Goal: Task Accomplishment & Management: Manage account settings

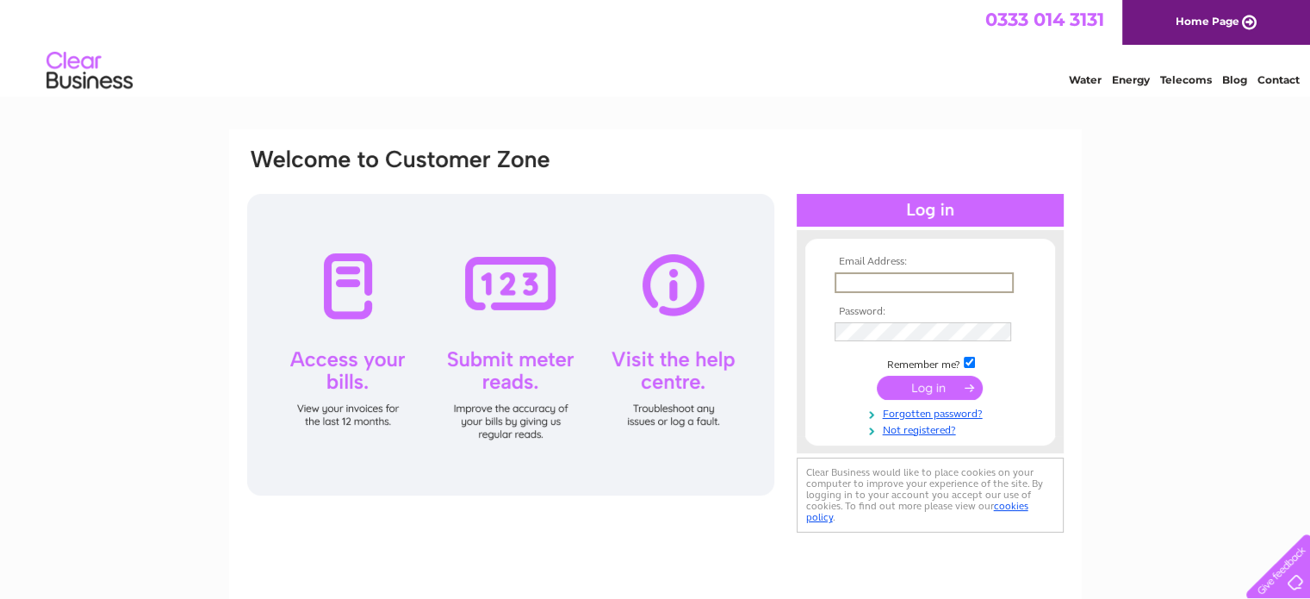
type input "colinrae1966@hotmail.co.uk"
click at [877, 375] on input "submit" at bounding box center [930, 387] width 106 height 24
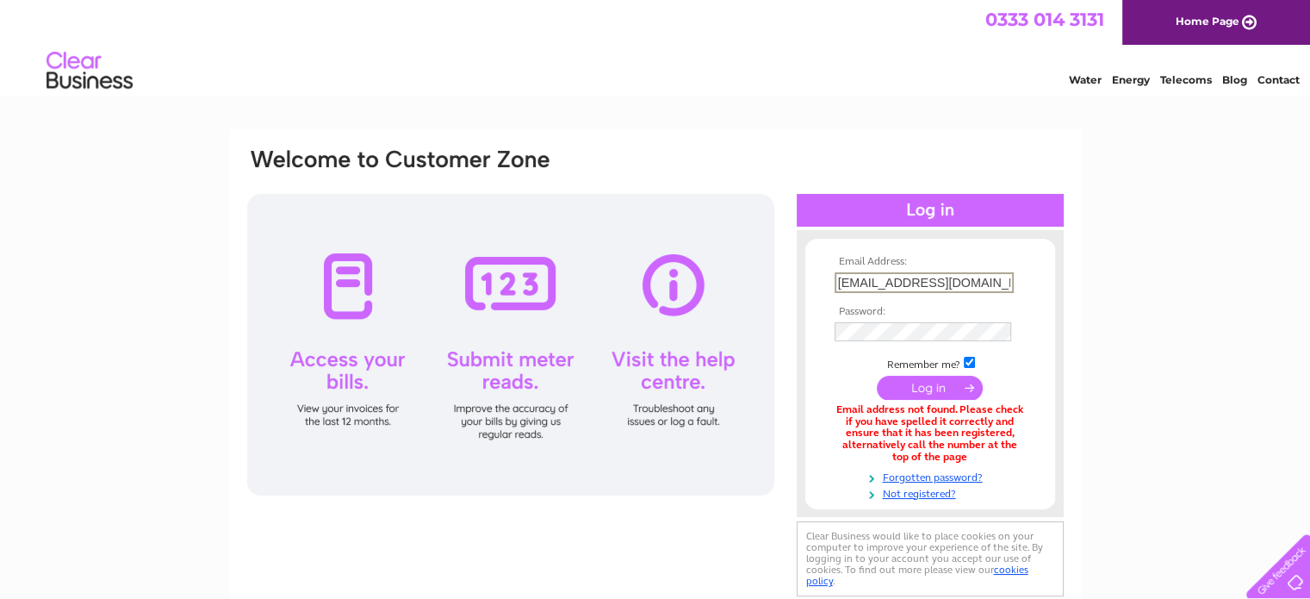
drag, startPoint x: 996, startPoint y: 282, endPoint x: 884, endPoint y: 279, distance: 112.8
click at [884, 279] on input "colinrae1966@hotmail.co.uk" at bounding box center [924, 282] width 179 height 21
type input "colinrae@crcycles.uk"
click at [877, 375] on input "submit" at bounding box center [930, 387] width 106 height 24
click at [878, 282] on input "colinrae@crcycles.uk" at bounding box center [923, 281] width 177 height 19
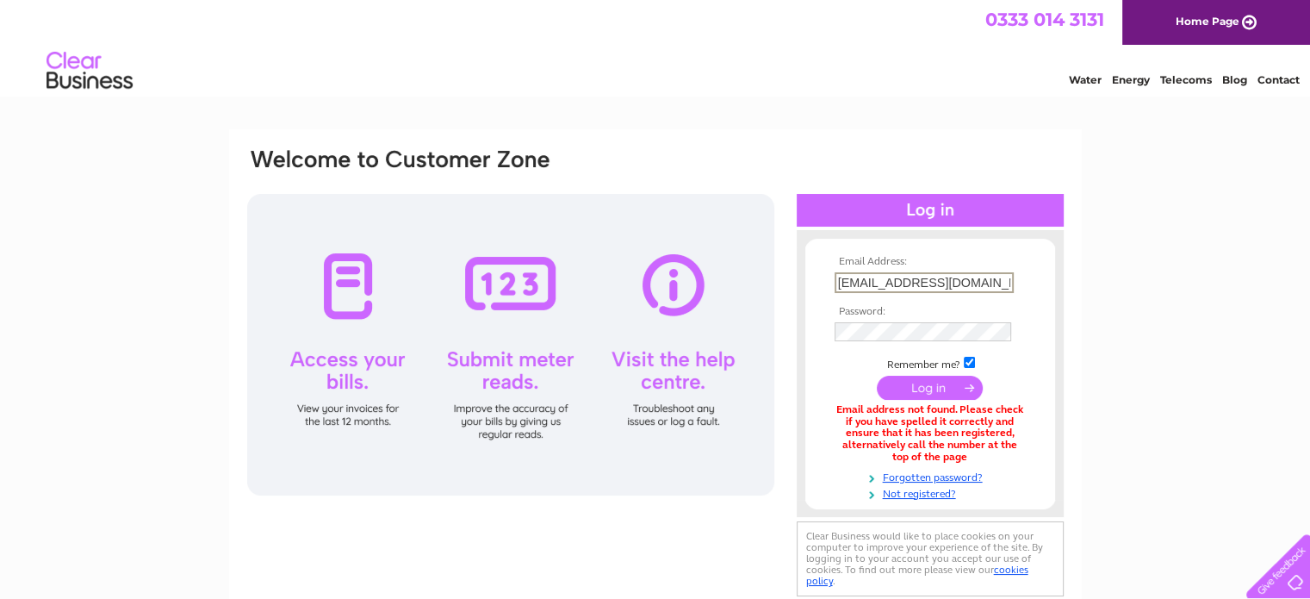
type input "colin@crcycles.uk"
click at [877, 375] on input "submit" at bounding box center [930, 387] width 106 height 24
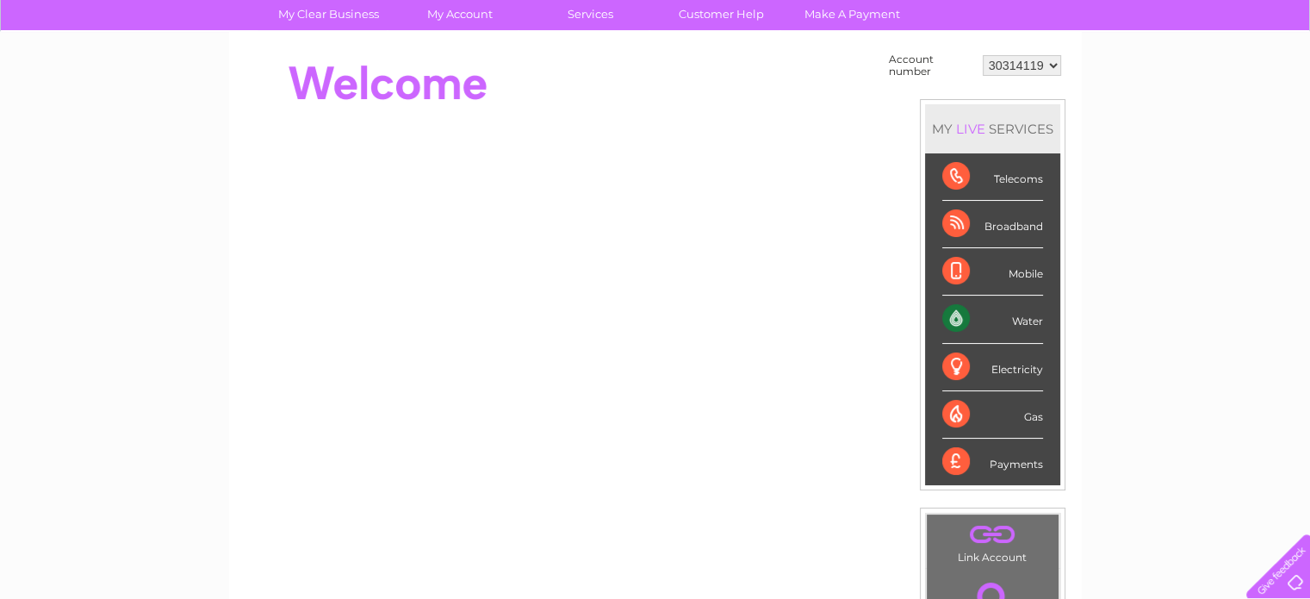
scroll to position [86, 0]
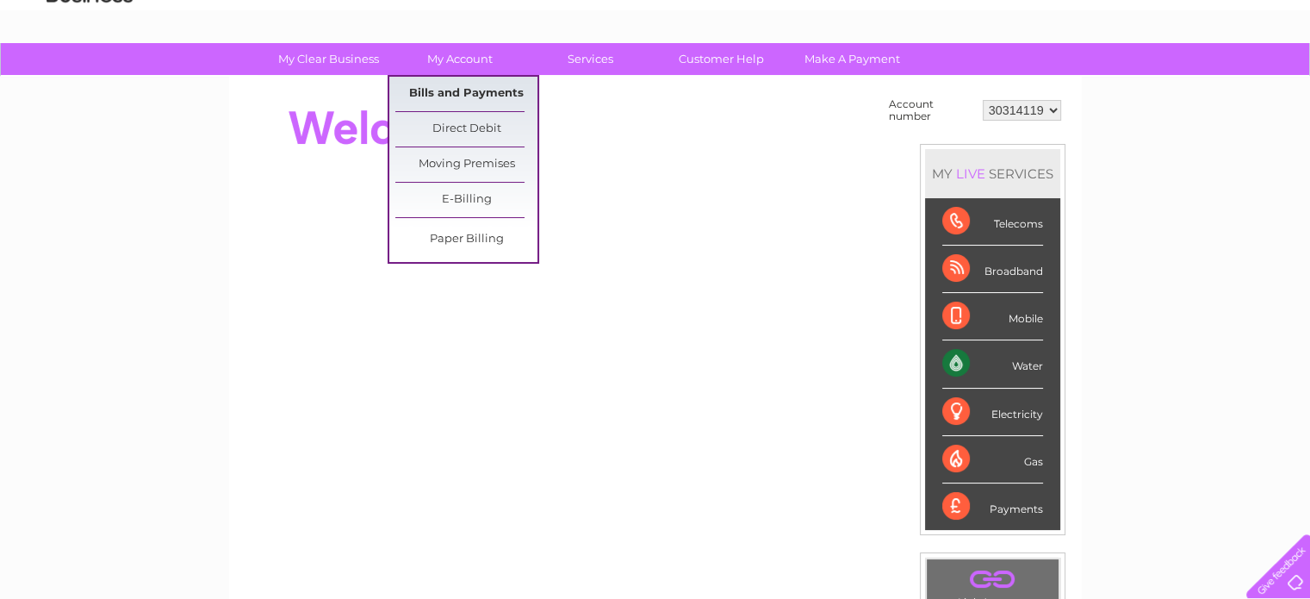
click at [478, 99] on link "Bills and Payments" at bounding box center [466, 94] width 142 height 34
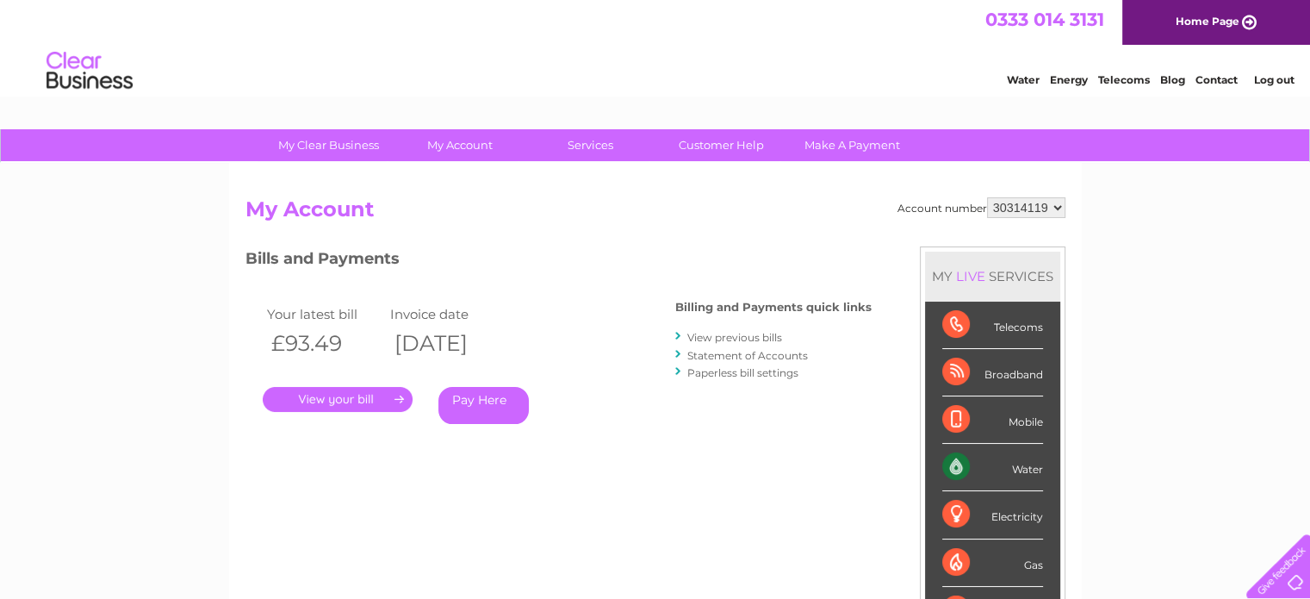
click at [734, 337] on link "View previous bills" at bounding box center [734, 337] width 95 height 13
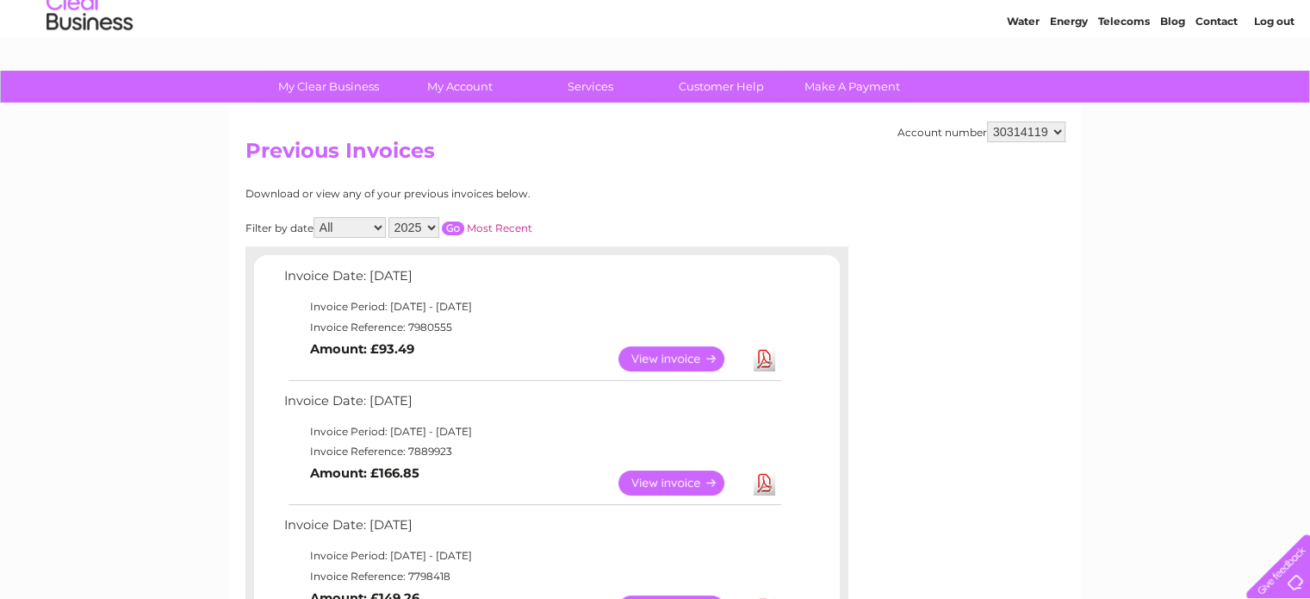
scroll to position [172, 0]
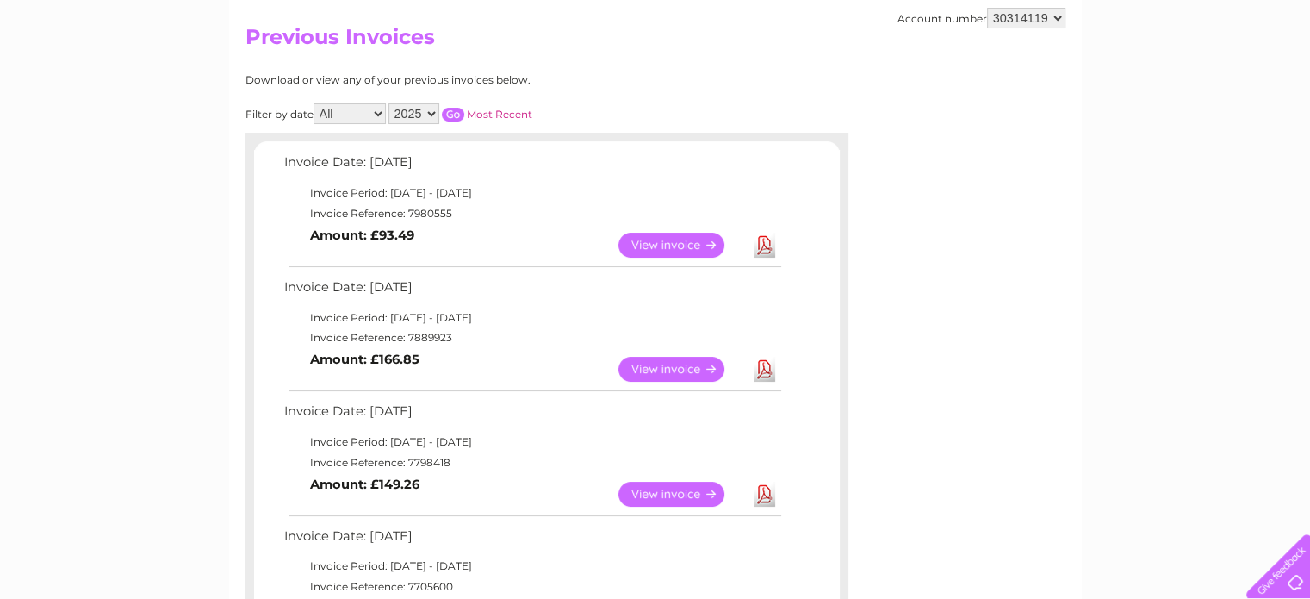
click at [686, 367] on link "View" at bounding box center [681, 369] width 127 height 25
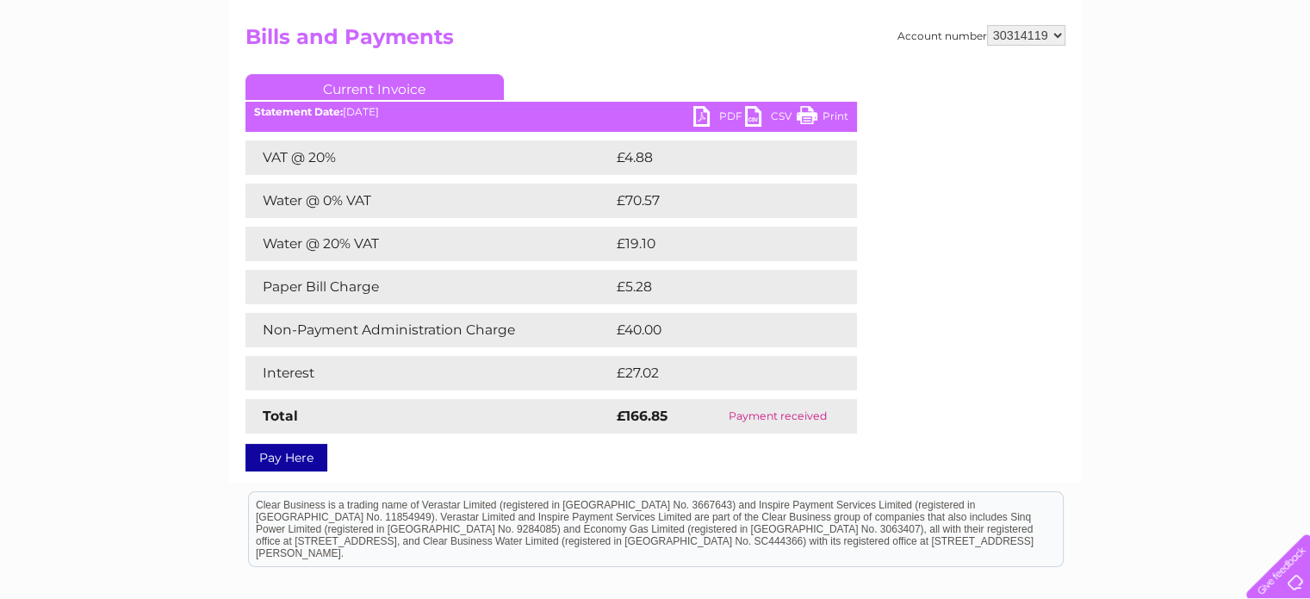
scroll to position [86, 0]
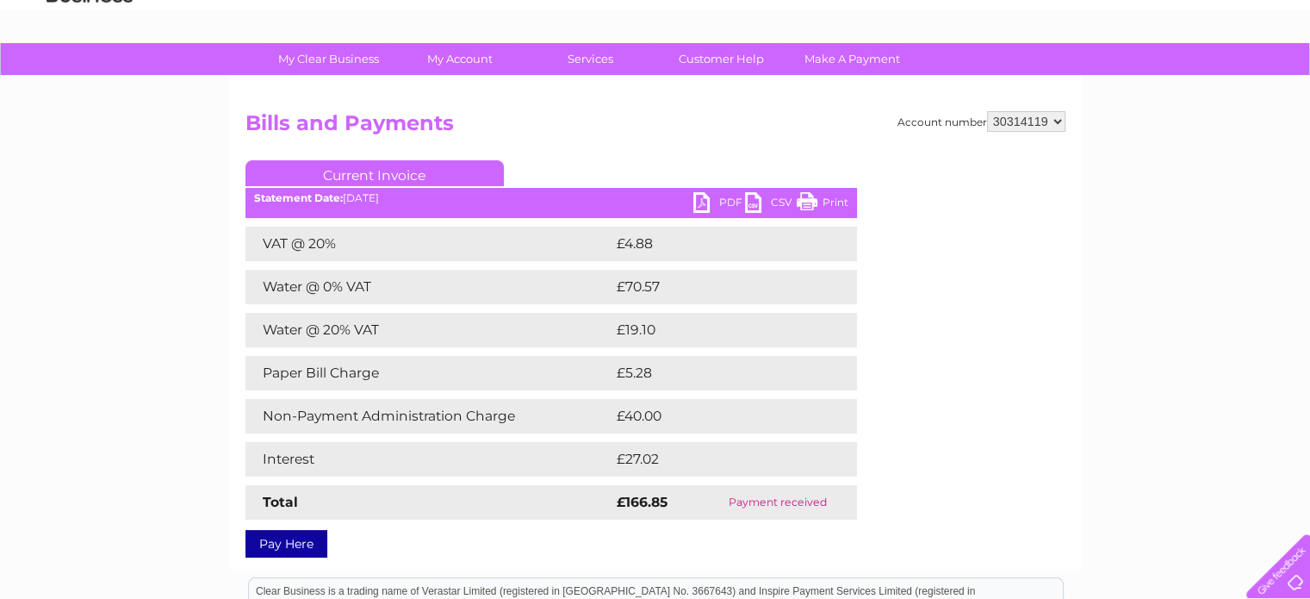
click at [835, 200] on link "Print" at bounding box center [823, 204] width 52 height 25
